Goal: Task Accomplishment & Management: Complete application form

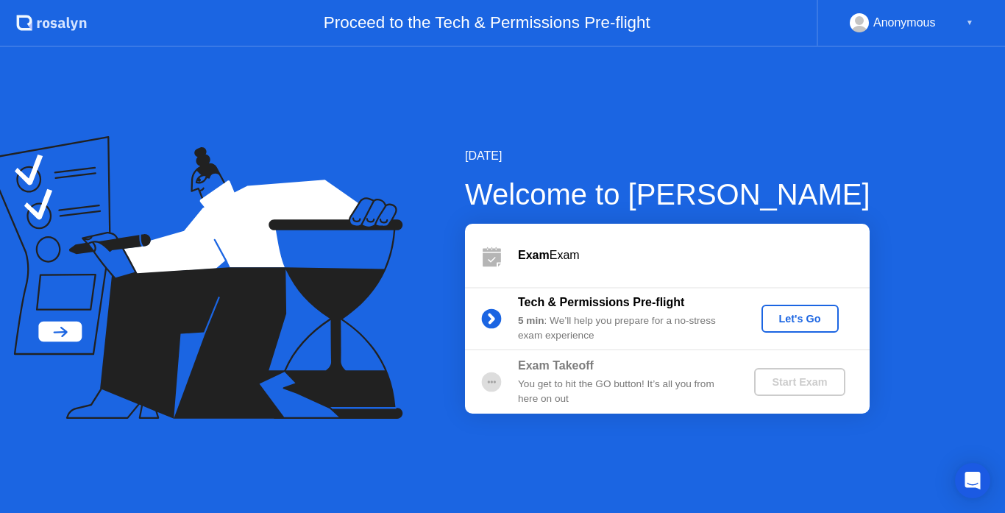
click at [817, 325] on div "Let's Go" at bounding box center [800, 319] width 65 height 12
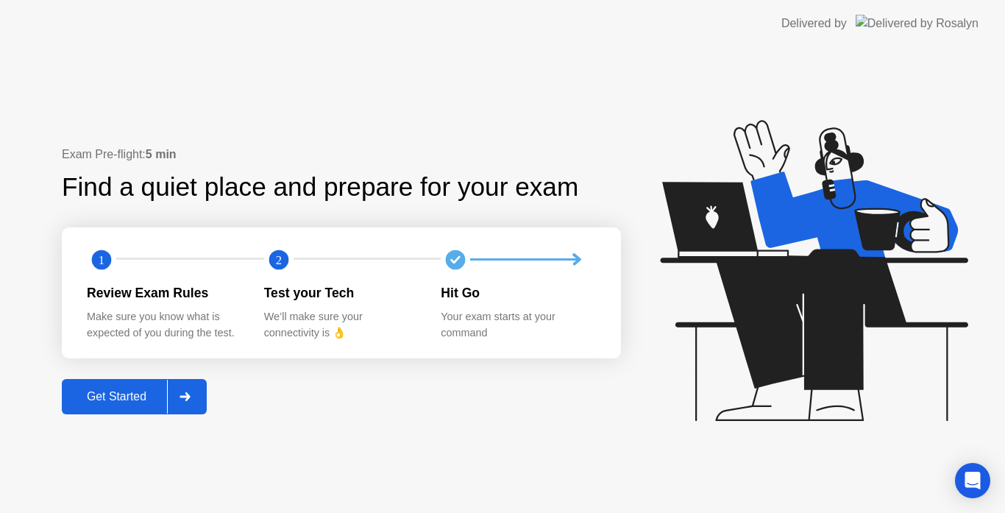
click at [184, 392] on icon at bounding box center [185, 396] width 11 height 9
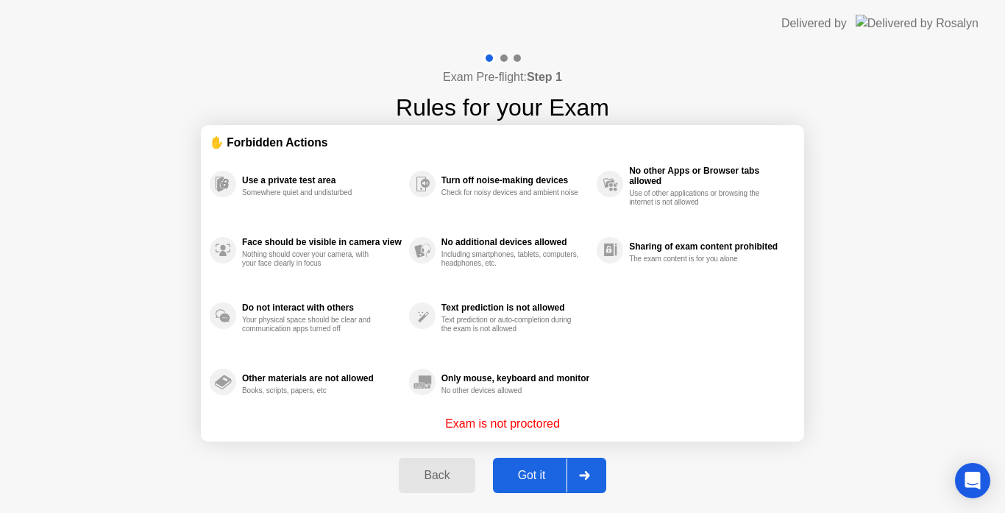
click at [538, 464] on button "Got it" at bounding box center [549, 475] width 113 height 35
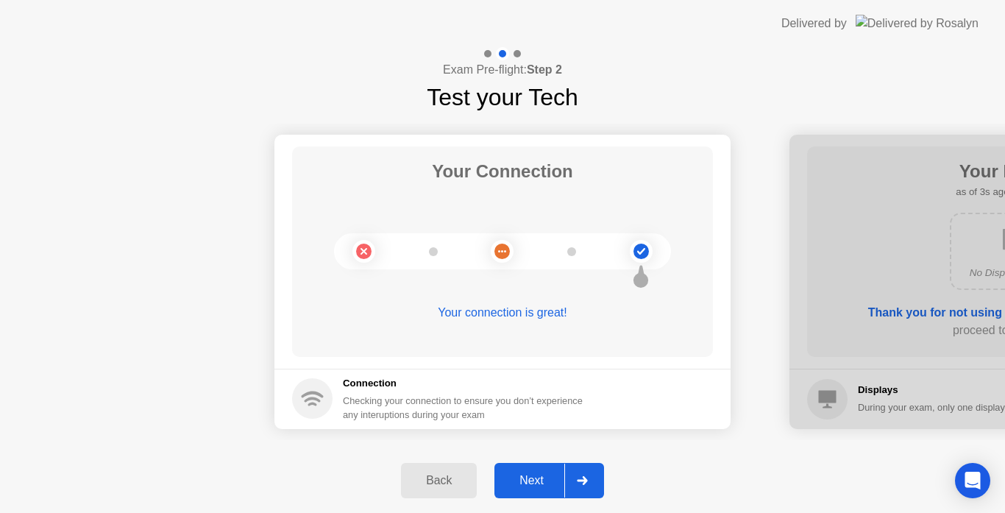
click at [585, 473] on div at bounding box center [581, 481] width 35 height 34
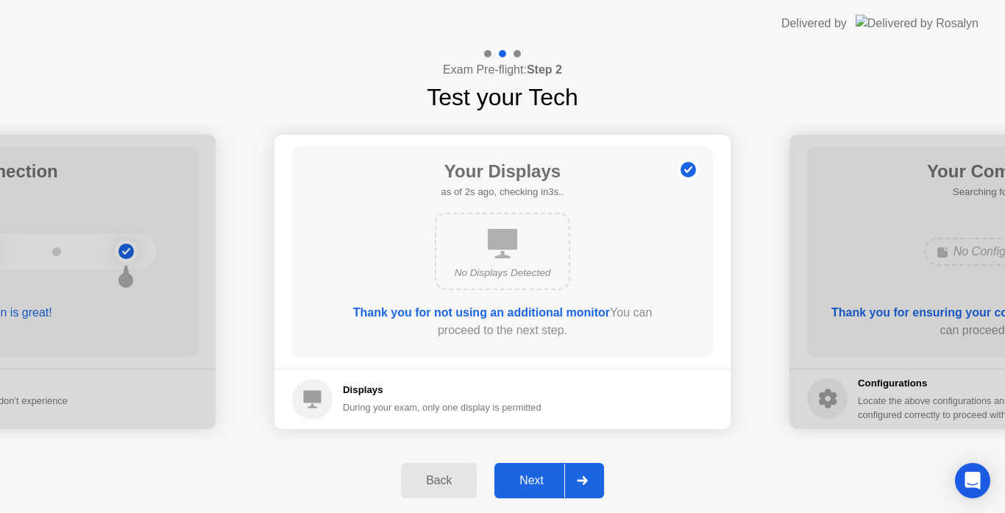
click at [582, 486] on div at bounding box center [581, 481] width 35 height 34
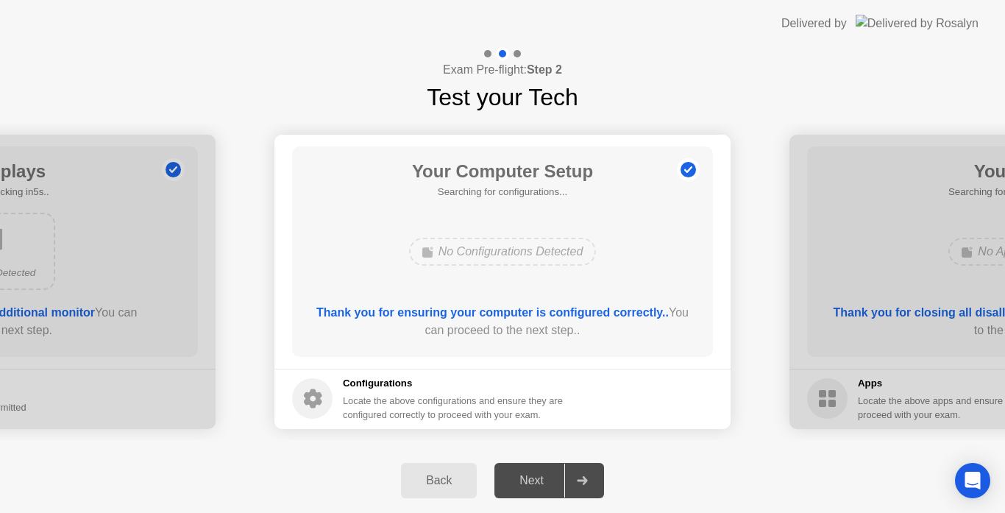
click at [582, 486] on div at bounding box center [581, 481] width 35 height 34
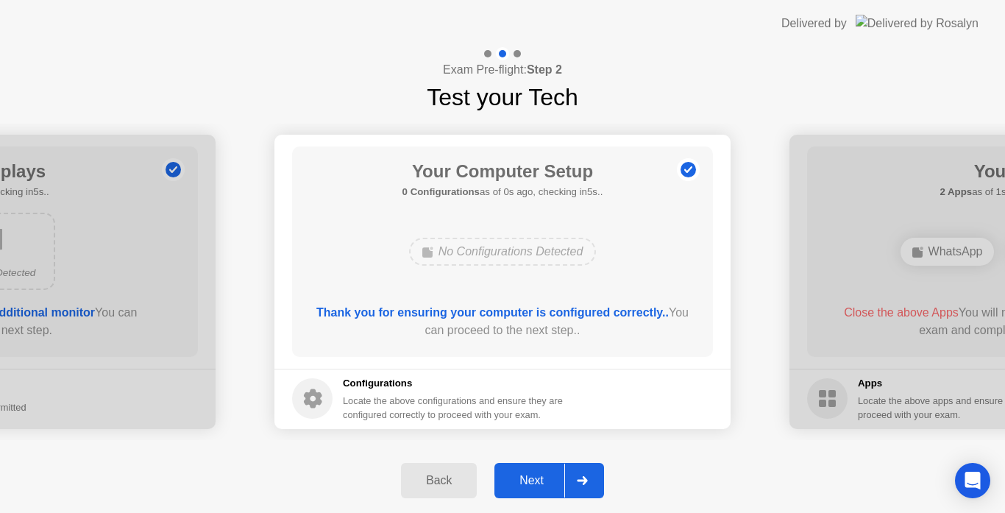
click at [594, 470] on div at bounding box center [581, 481] width 35 height 34
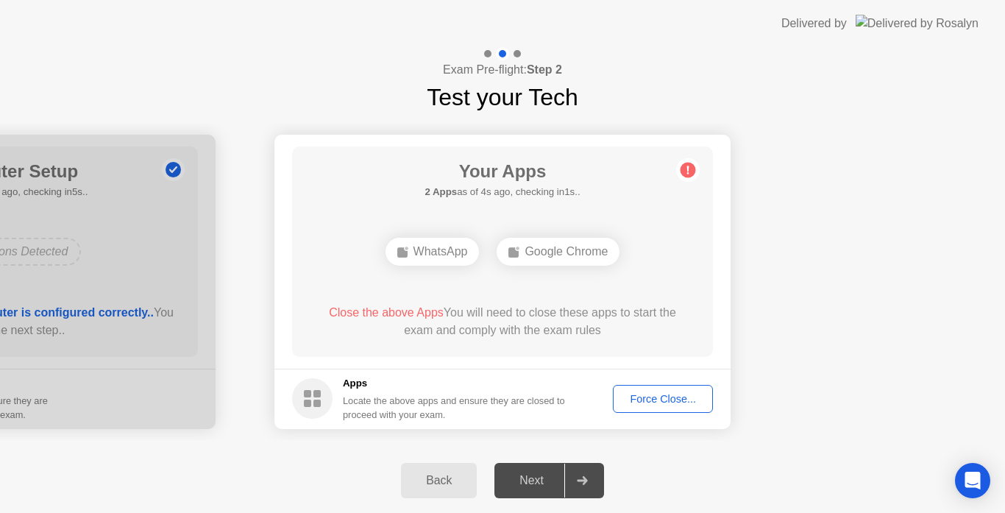
click at [656, 397] on div "Force Close..." at bounding box center [663, 399] width 90 height 12
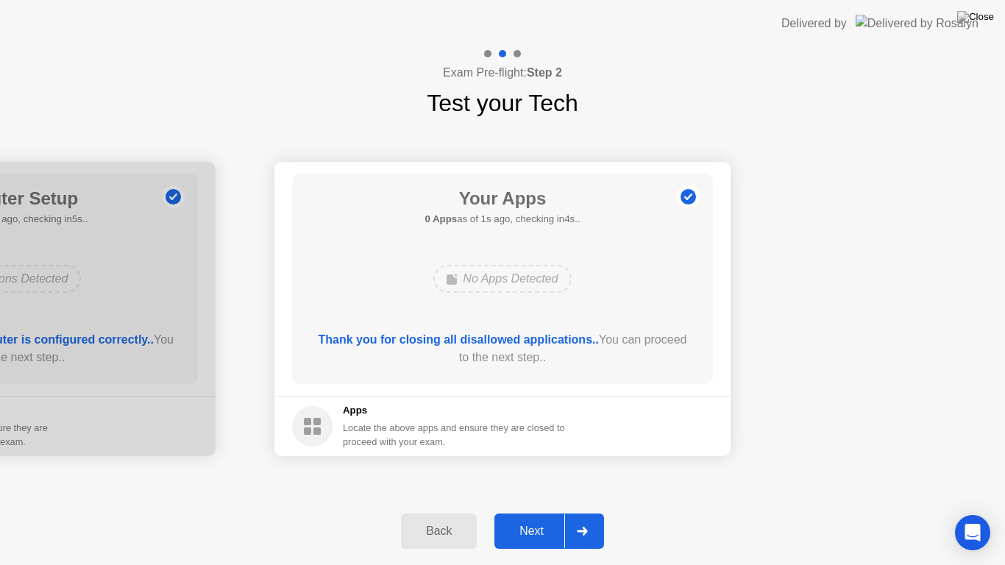
click at [596, 512] on div at bounding box center [581, 531] width 35 height 34
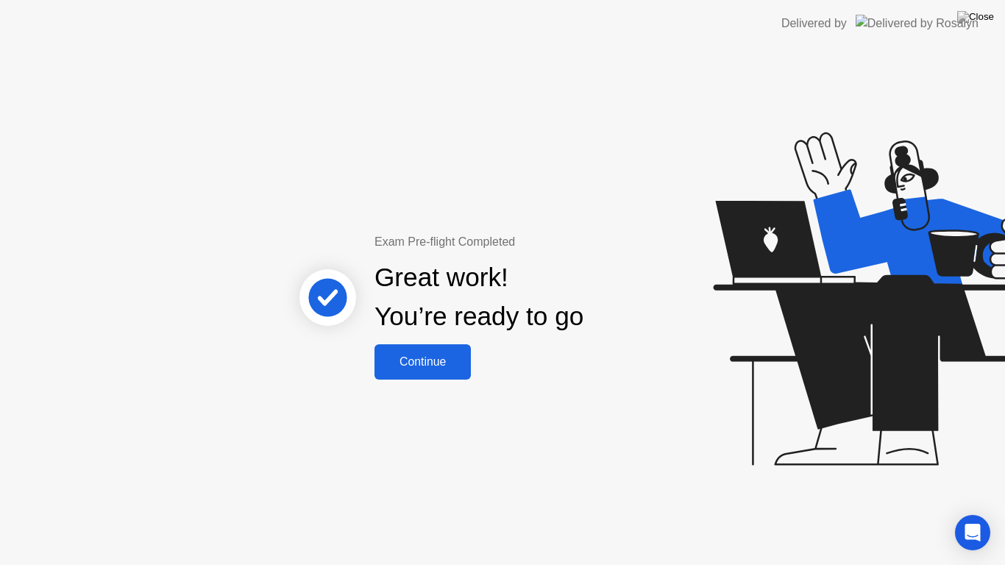
click at [455, 355] on div "Continue" at bounding box center [423, 361] width 88 height 13
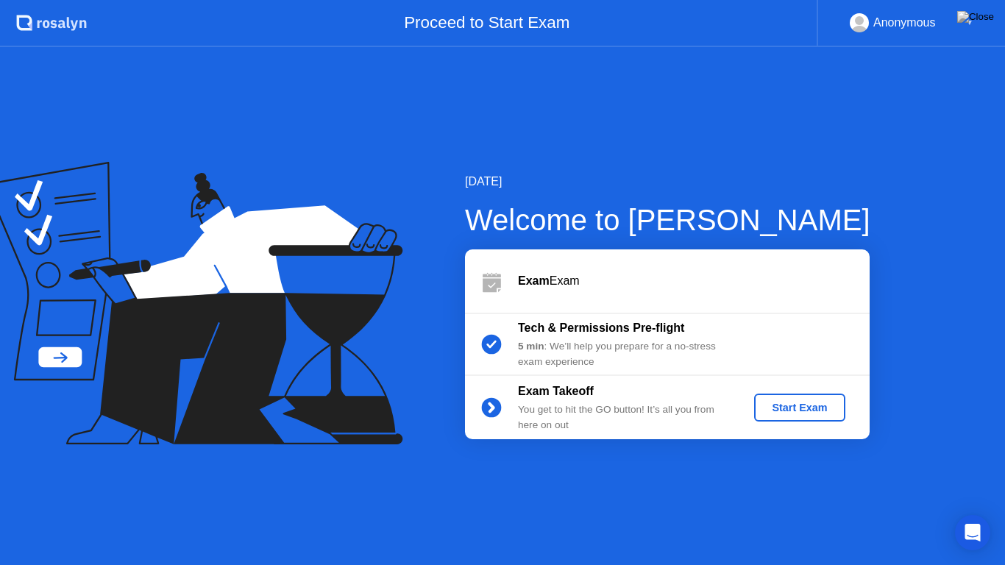
click at [775, 408] on div "Start Exam" at bounding box center [799, 408] width 79 height 12
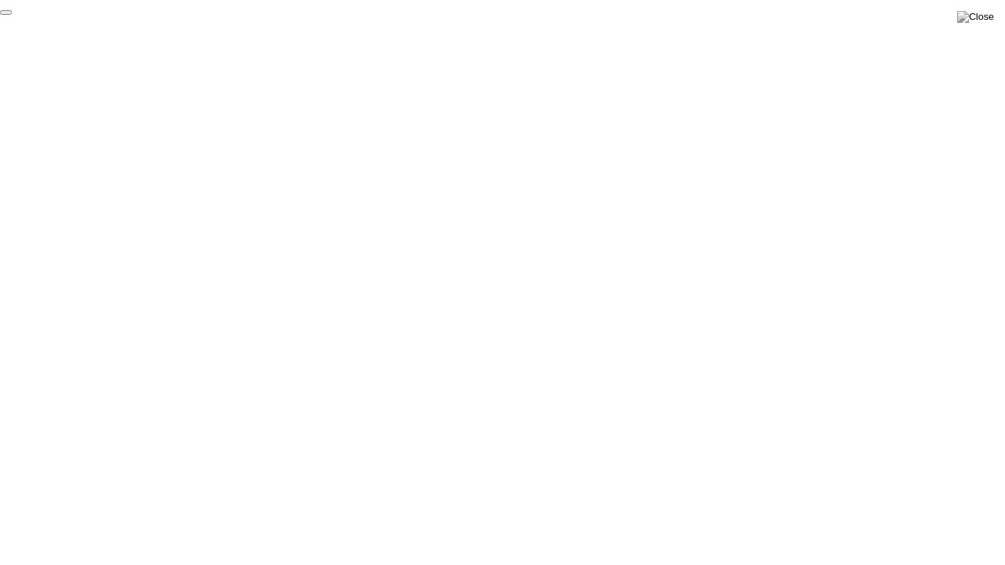
click div "End Proctoring Session"
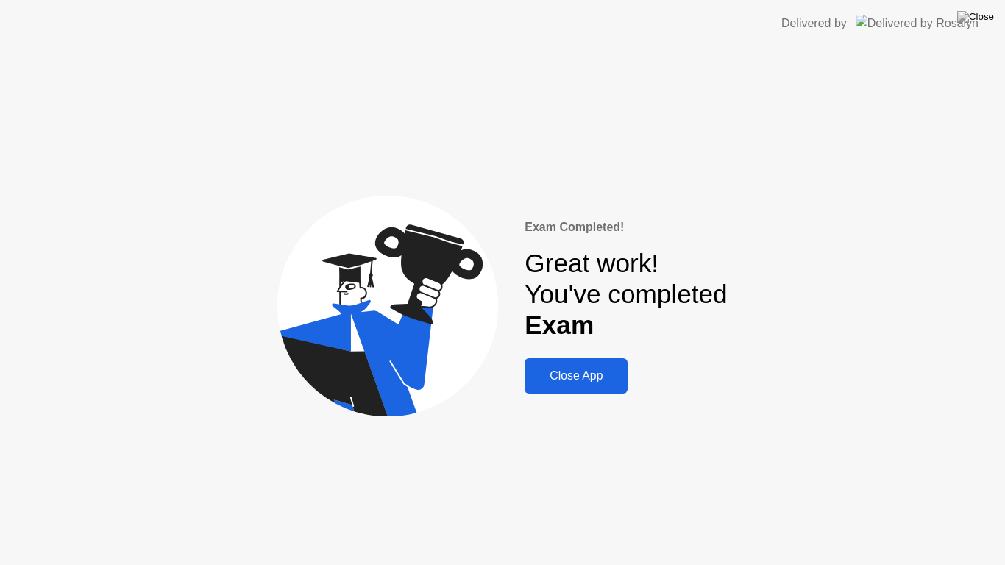
click at [588, 383] on div "Close App" at bounding box center [576, 375] width 94 height 13
